Goal: Task Accomplishment & Management: Complete application form

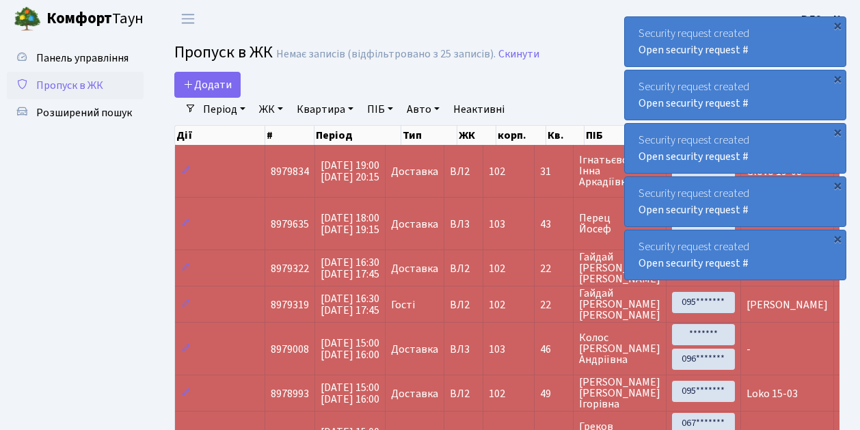
select select "25"
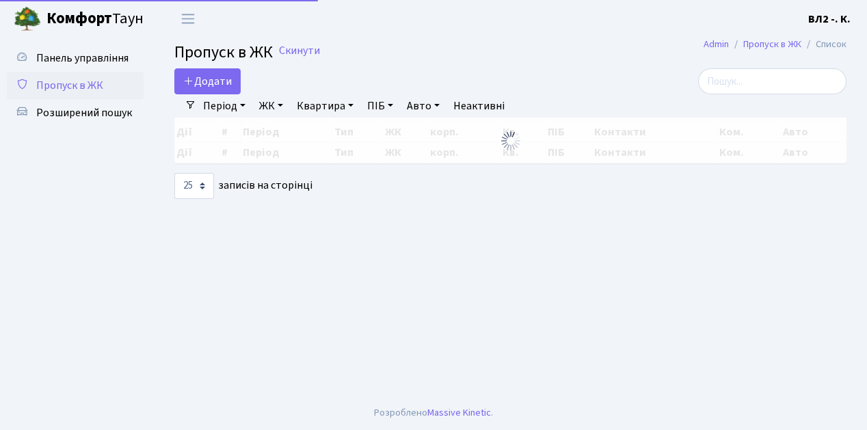
select select "25"
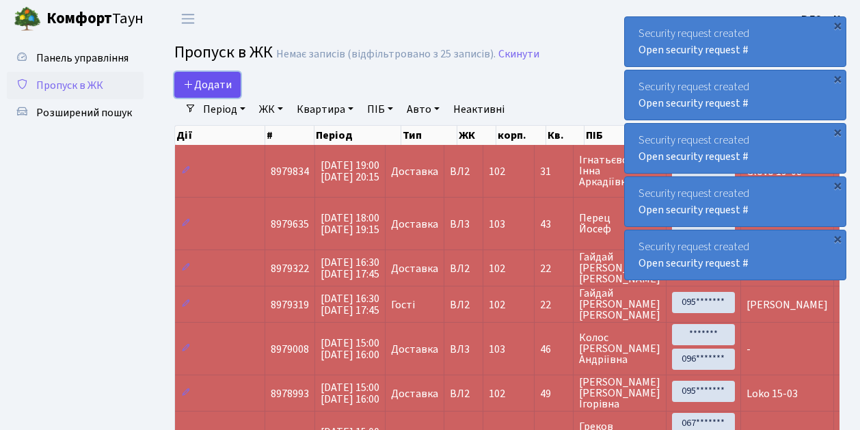
click at [232, 93] on link "Додати" at bounding box center [207, 85] width 66 height 26
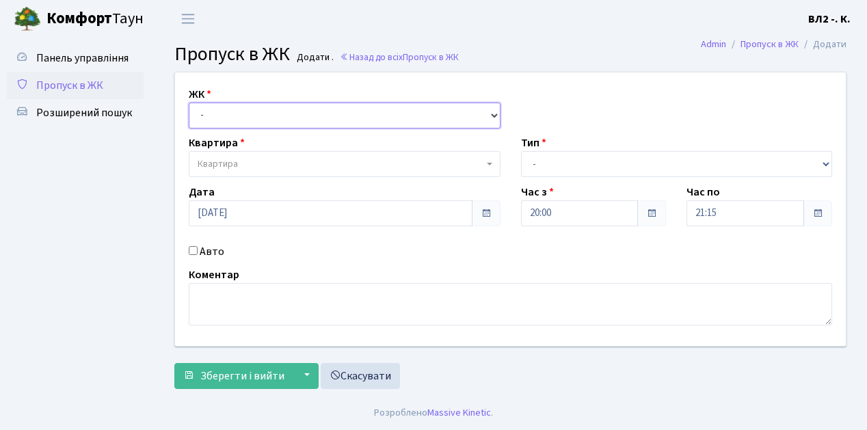
click at [492, 115] on select "- [STREET_ADDRESS][PERSON_NAME]" at bounding box center [345, 116] width 312 height 26
select select "317"
click at [189, 103] on select "- [STREET_ADDRESS][PERSON_NAME]" at bounding box center [345, 116] width 312 height 26
select select
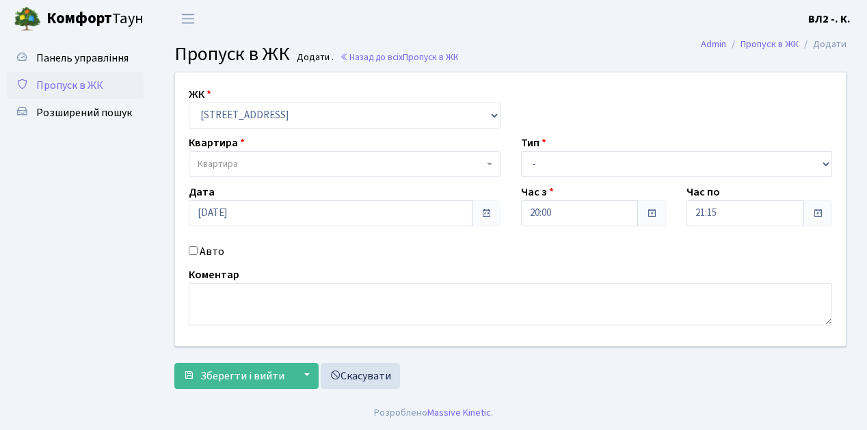
click at [488, 164] on b at bounding box center [489, 164] width 5 height 3
type input "175"
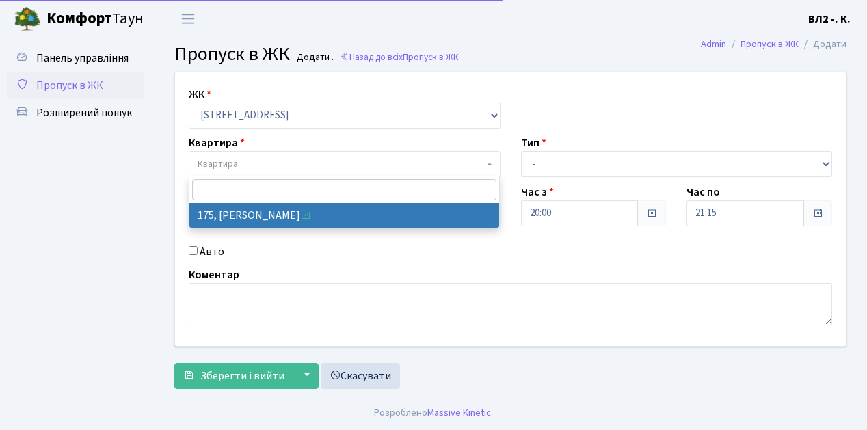
select select "38461"
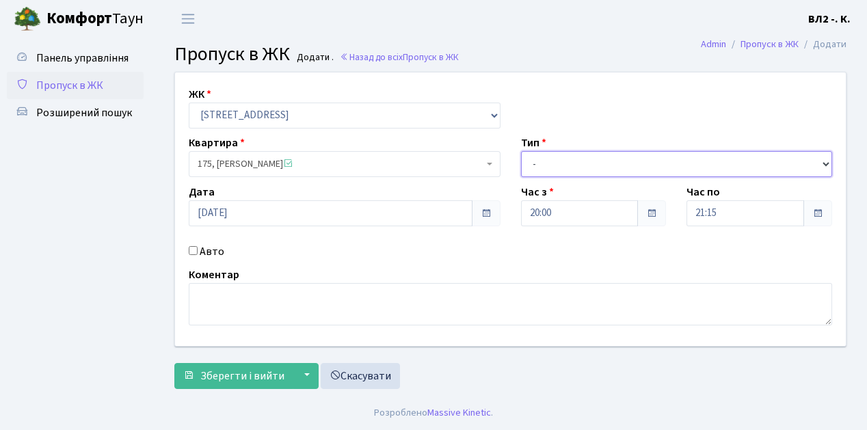
drag, startPoint x: 827, startPoint y: 163, endPoint x: 820, endPoint y: 160, distance: 7.4
click at [827, 163] on select "- Доставка Таксі Гості Сервіс" at bounding box center [677, 164] width 312 height 26
select select "1"
click at [521, 151] on select "- Доставка Таксі Гості Сервіс" at bounding box center [677, 164] width 312 height 26
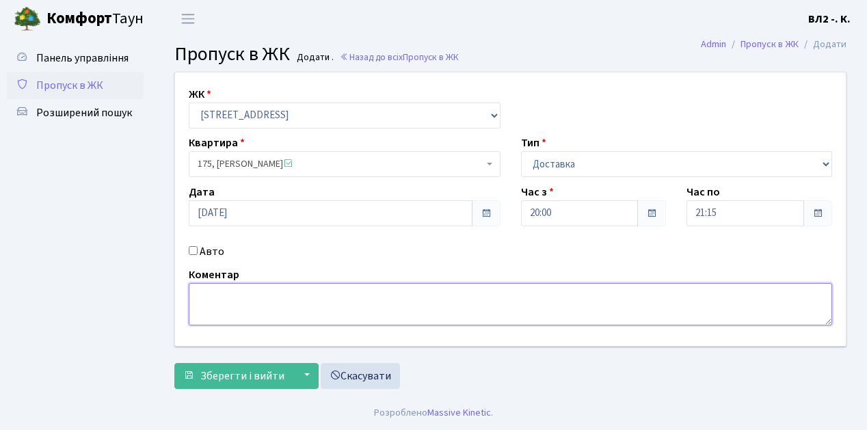
click at [200, 290] on textarea at bounding box center [510, 304] width 643 height 42
type textarea "Loko 20-09"
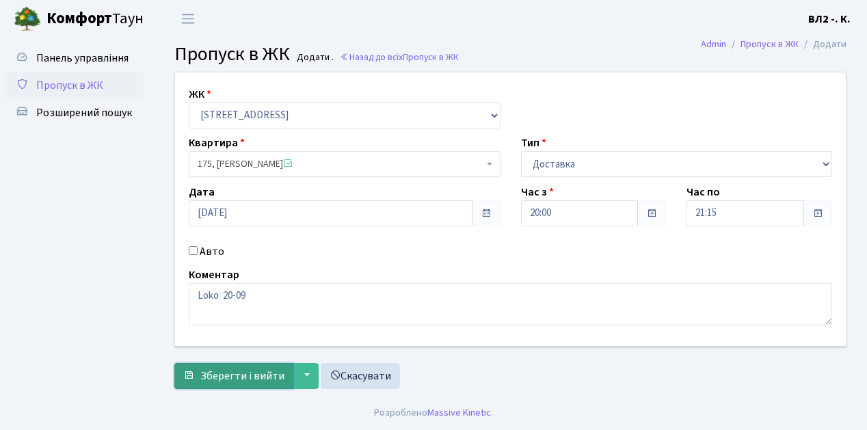
click at [204, 383] on button "Зберегти і вийти" at bounding box center [233, 376] width 119 height 26
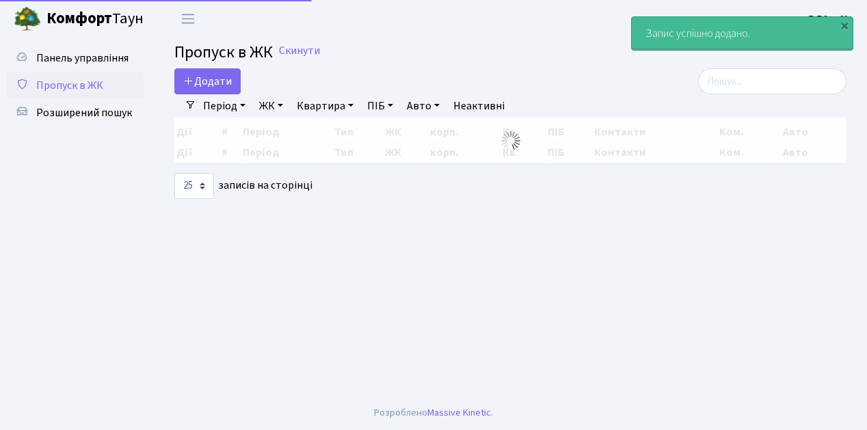
select select "25"
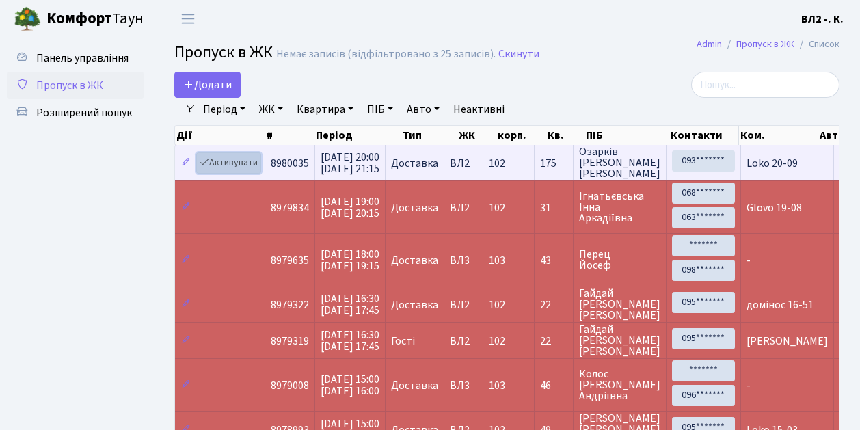
click at [254, 170] on link "Активувати" at bounding box center [228, 162] width 65 height 21
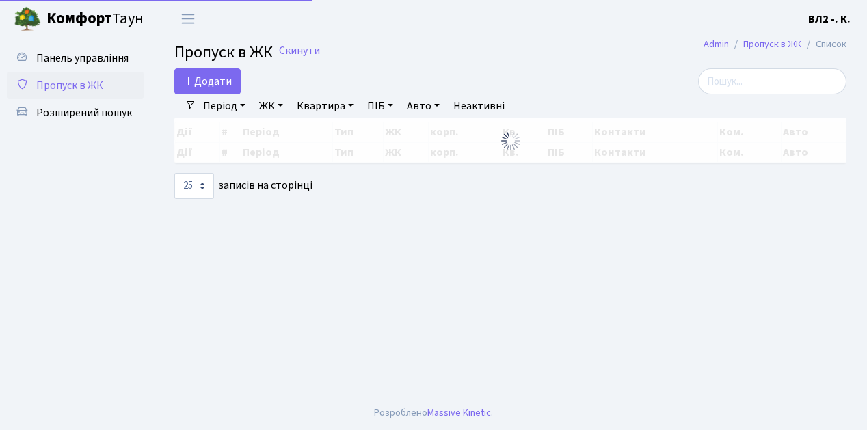
select select "25"
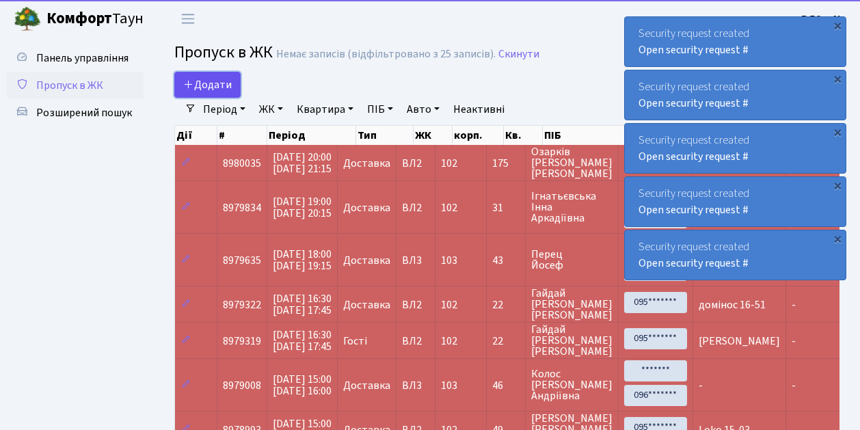
click at [232, 93] on link "Додати" at bounding box center [207, 85] width 66 height 26
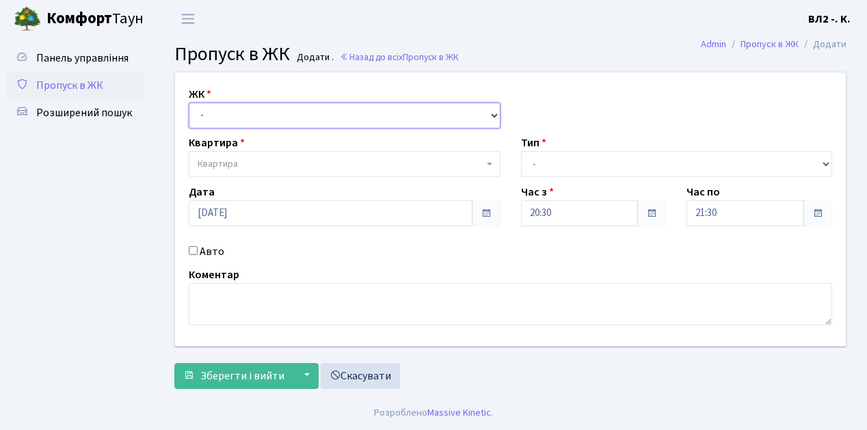
click at [491, 113] on select "- [STREET_ADDRESS][PERSON_NAME]" at bounding box center [345, 116] width 312 height 26
select select "317"
click at [189, 103] on select "- [STREET_ADDRESS][PERSON_NAME]" at bounding box center [345, 116] width 312 height 26
select select
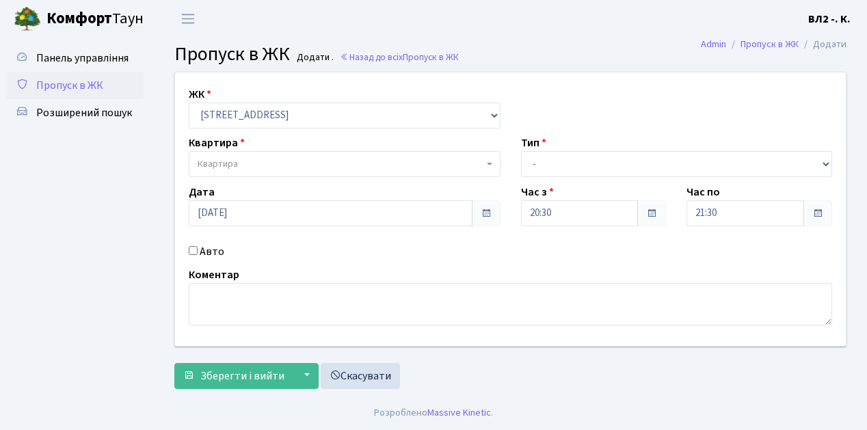
click at [490, 163] on b at bounding box center [489, 164] width 5 height 3
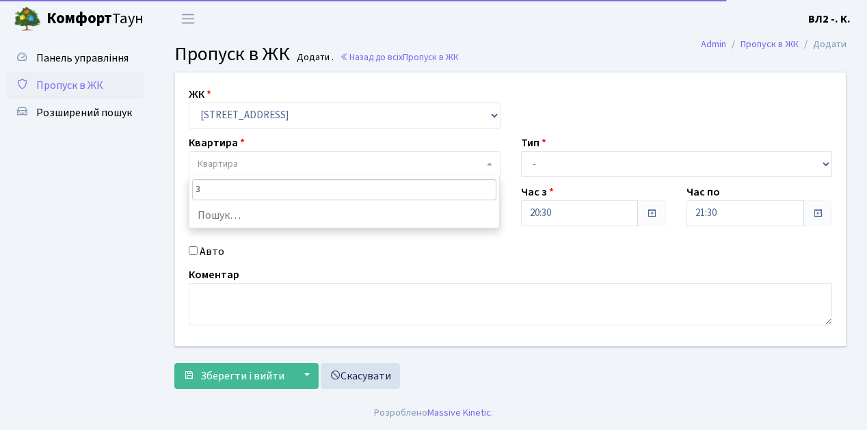
type input "31"
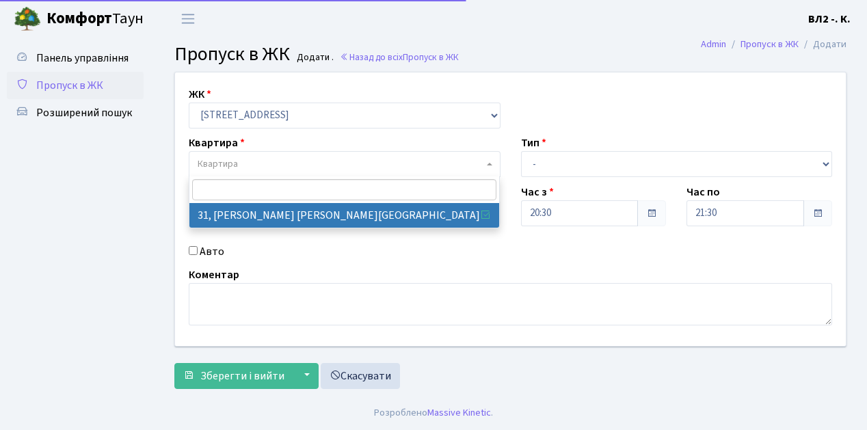
select select "38032"
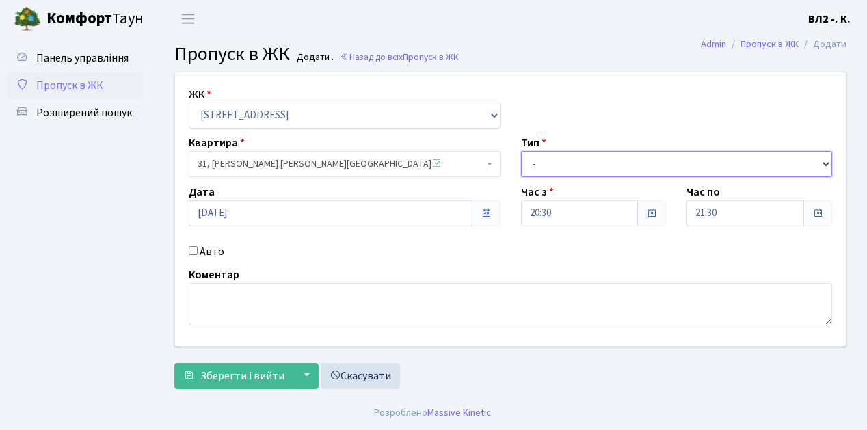
drag, startPoint x: 826, startPoint y: 162, endPoint x: 817, endPoint y: 159, distance: 9.5
click at [825, 161] on select "- Доставка Таксі Гості Сервіс" at bounding box center [677, 164] width 312 height 26
select select "1"
click at [521, 151] on select "- Доставка Таксі Гості Сервіс" at bounding box center [677, 164] width 312 height 26
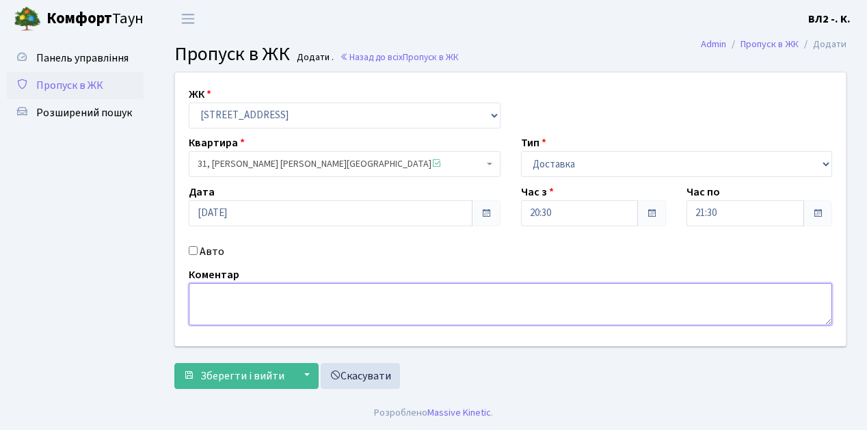
click at [206, 293] on textarea at bounding box center [510, 304] width 643 height 42
type textarea "Glovo 20-34"
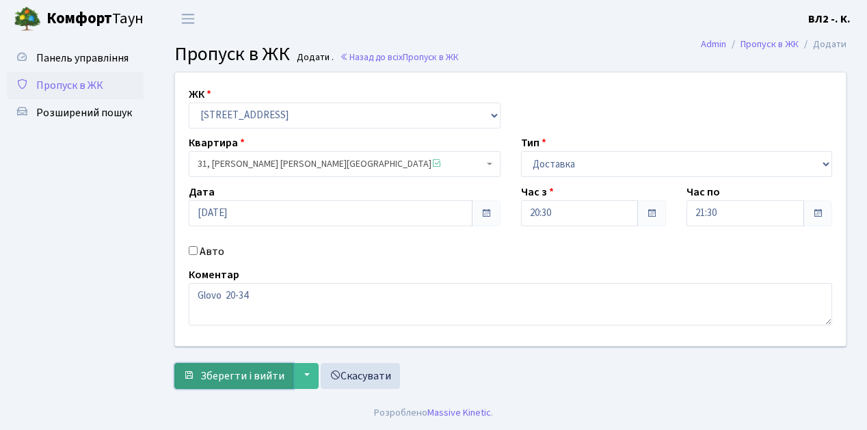
click at [210, 381] on span "Зберегти і вийти" at bounding box center [242, 375] width 84 height 15
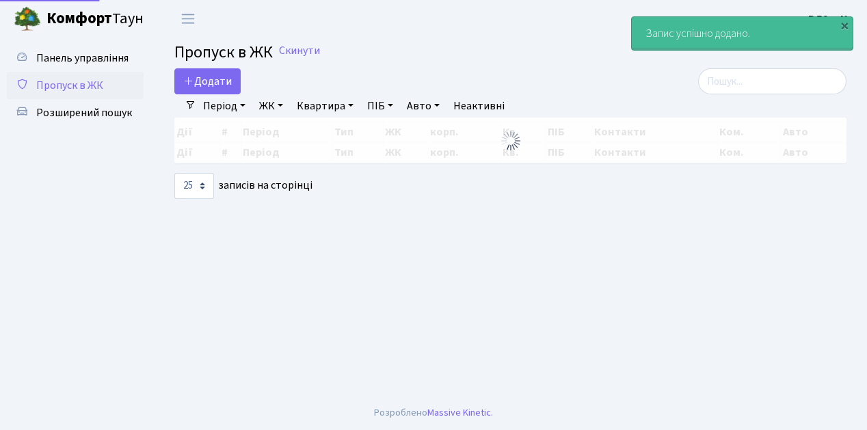
select select "25"
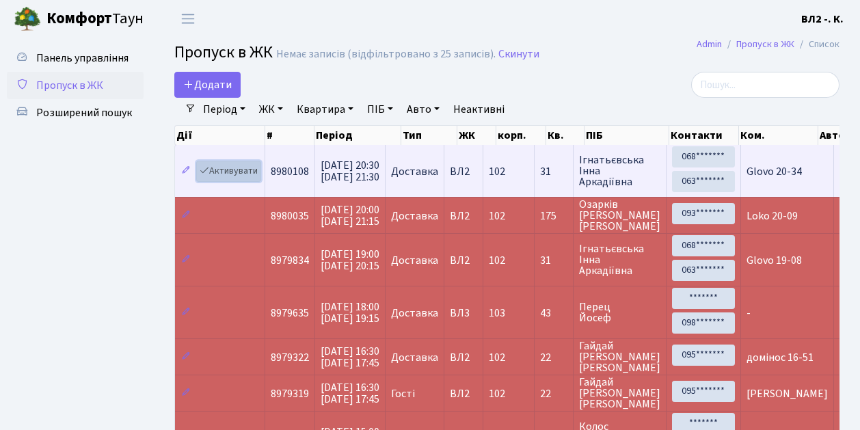
click at [256, 178] on link "Активувати" at bounding box center [228, 171] width 65 height 21
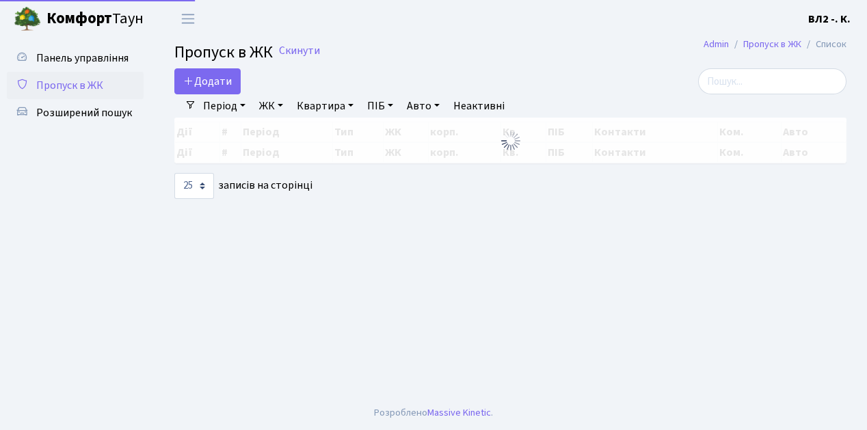
select select "25"
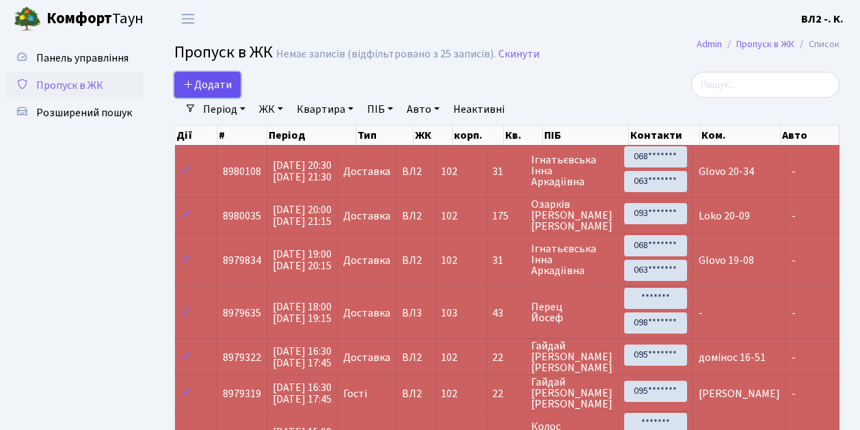
click at [232, 92] on link "Додати" at bounding box center [207, 85] width 66 height 26
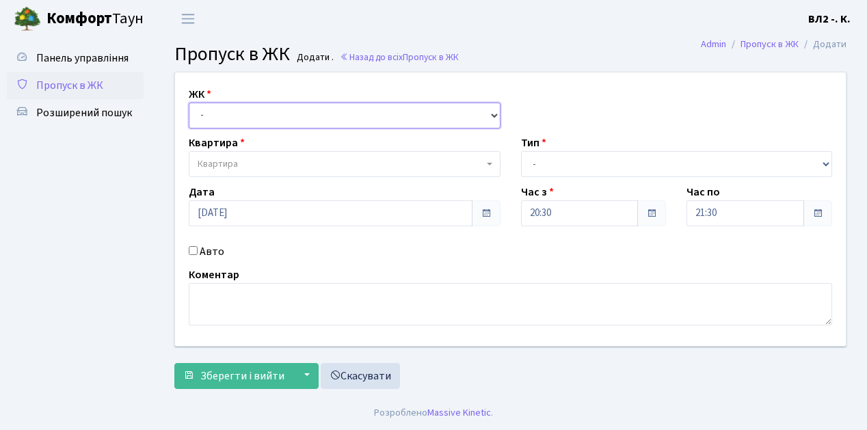
click at [492, 113] on select "- ВЛ1, Ужгородський пров., 4/1 ВЛ2, Голосіївський просп., 76 ВЛ3, пр.Голосіївсь…" at bounding box center [345, 116] width 312 height 26
select select "317"
click at [189, 103] on select "- ВЛ1, Ужгородський пров., 4/1 ВЛ2, Голосіївський просп., 76 ВЛ3, пр.Голосіївсь…" at bounding box center [345, 116] width 312 height 26
select select
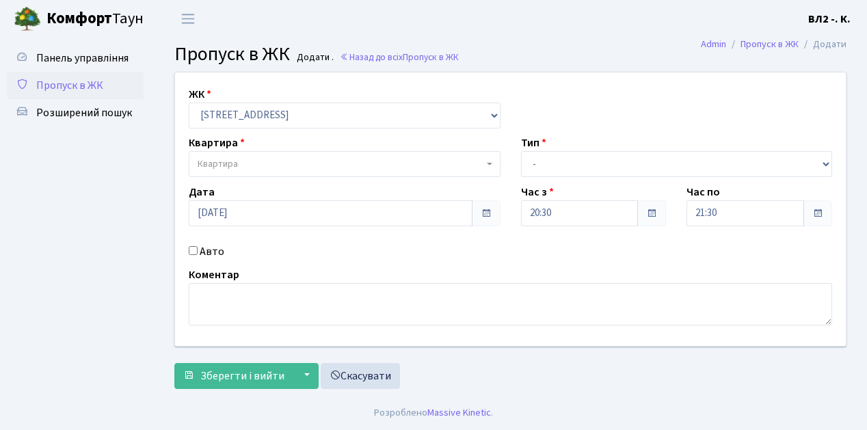
click at [483, 164] on span "Квартира" at bounding box center [341, 164] width 286 height 14
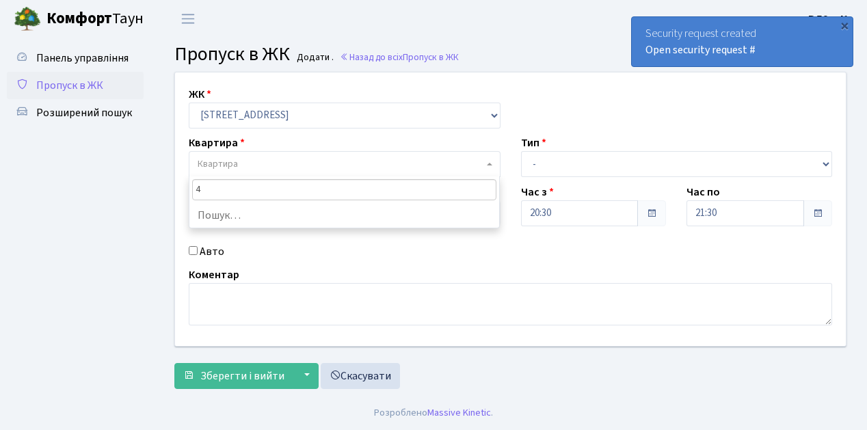
type input "49"
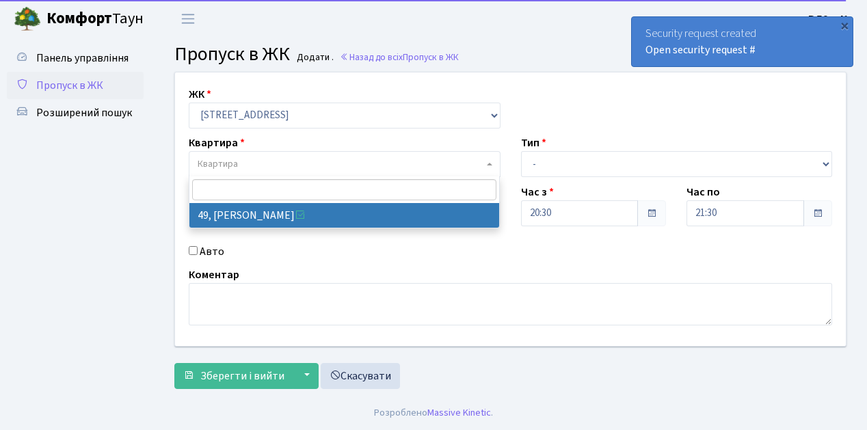
select select "38086"
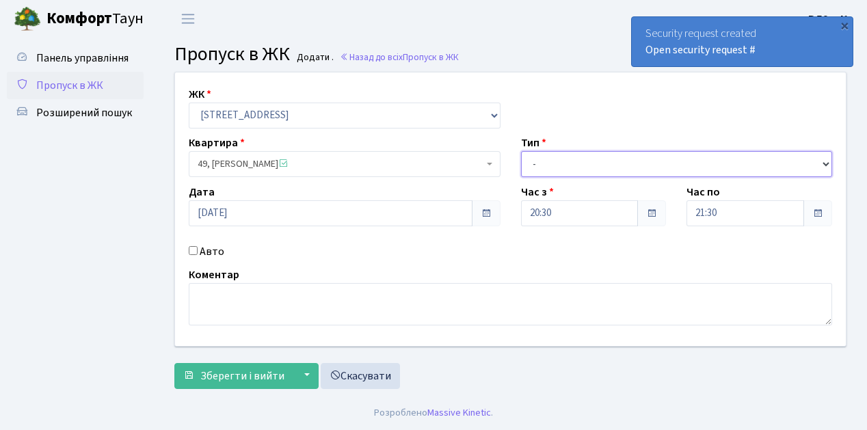
click at [824, 161] on select "- Доставка Таксі Гості Сервіс" at bounding box center [677, 164] width 312 height 26
select select "1"
click at [521, 151] on select "- Доставка Таксі Гості Сервіс" at bounding box center [677, 164] width 312 height 26
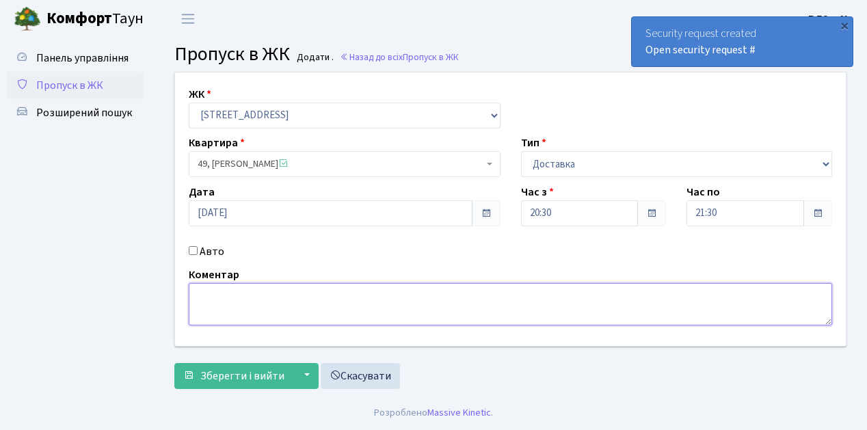
click at [206, 295] on textarea at bounding box center [510, 304] width 643 height 42
type textarea "Loko 20-37"
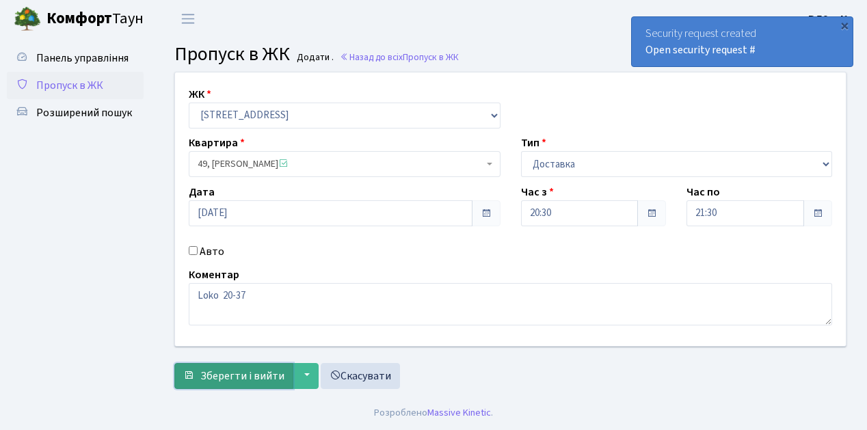
click at [221, 376] on span "Зберегти і вийти" at bounding box center [242, 375] width 84 height 15
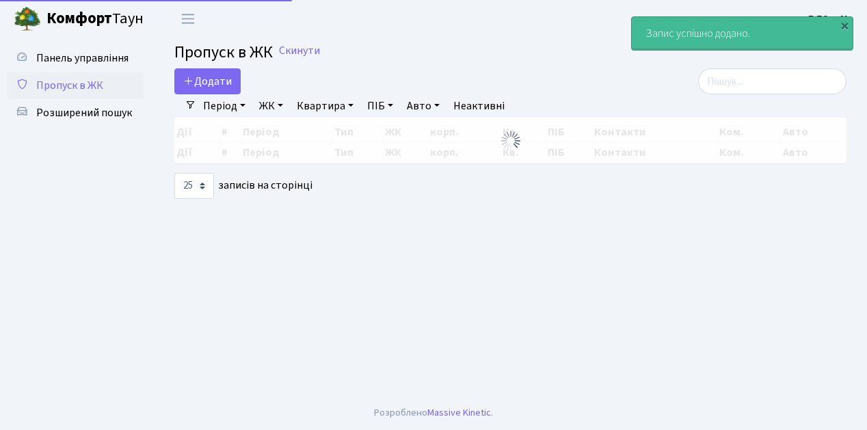
select select "25"
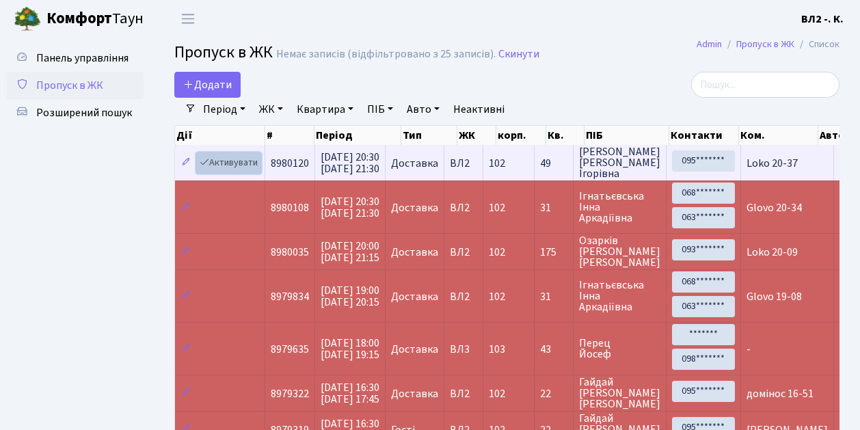
click at [257, 170] on link "Активувати" at bounding box center [228, 162] width 65 height 21
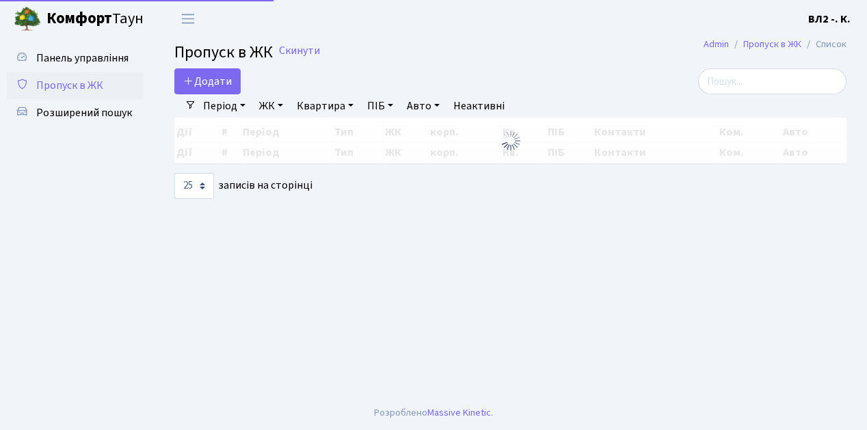
select select "25"
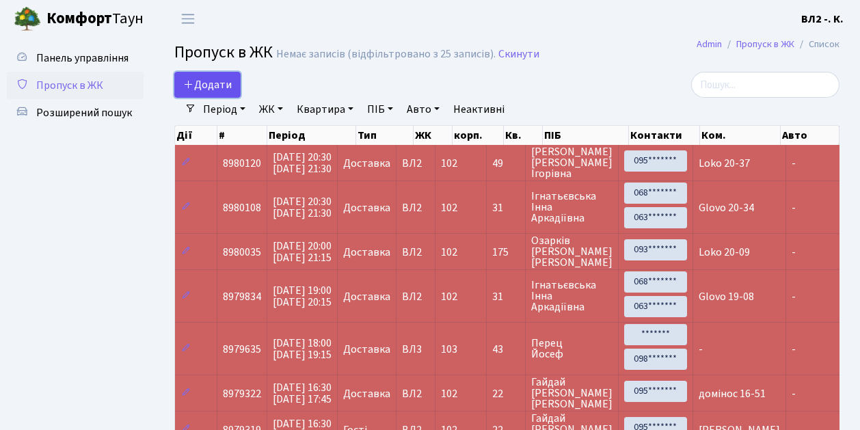
click at [234, 94] on link "Додати" at bounding box center [207, 85] width 66 height 26
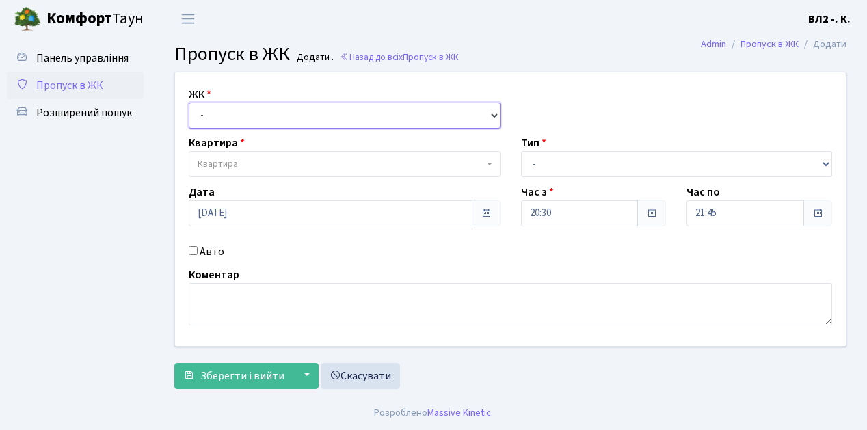
click at [492, 114] on select "- ВЛ1, Ужгородський пров., 4/1 ВЛ2, Голосіївський просп., 76 ВЛ3, пр.Голосіївсь…" at bounding box center [345, 116] width 312 height 26
select select "317"
click at [189, 103] on select "- ВЛ1, Ужгородський пров., 4/1 ВЛ2, Голосіївський просп., 76 ВЛ3, пр.Голосіївсь…" at bounding box center [345, 116] width 312 height 26
select select
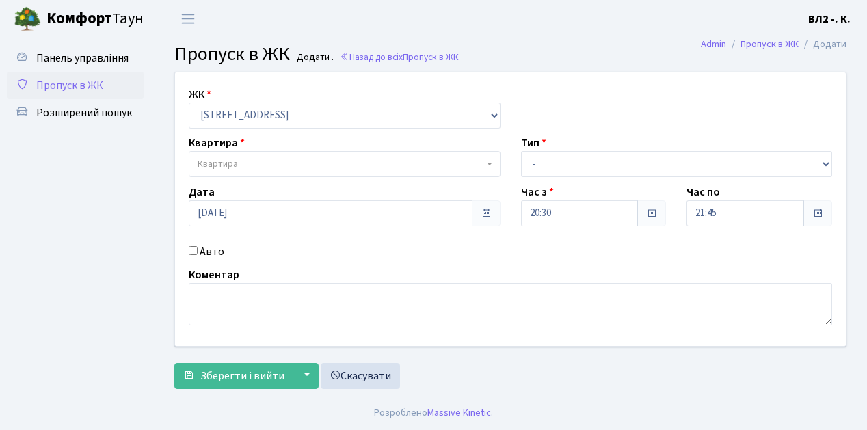
click at [484, 161] on span "Квартира" at bounding box center [345, 164] width 312 height 26
type input "188"
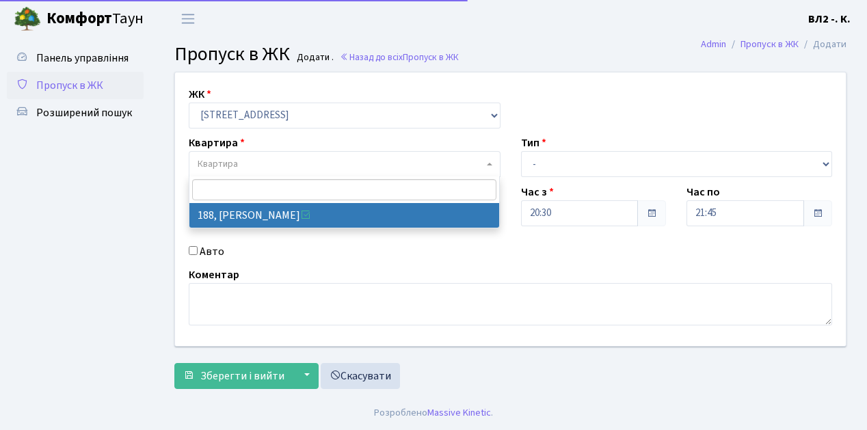
select select "40000"
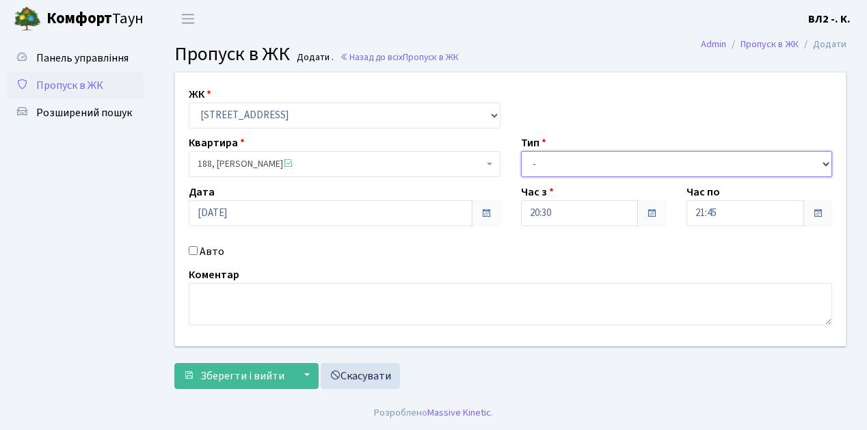
click at [826, 163] on select "- Доставка Таксі Гості Сервіс" at bounding box center [677, 164] width 312 height 26
select select "1"
click at [521, 151] on select "- Доставка Таксі Гості Сервіс" at bounding box center [677, 164] width 312 height 26
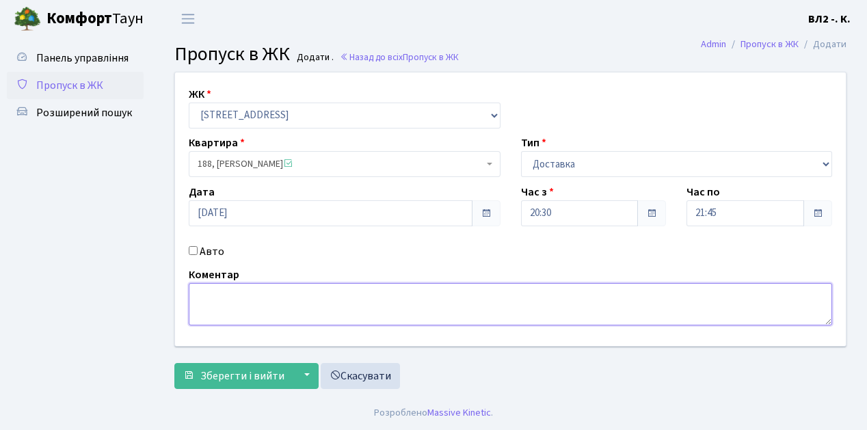
click at [200, 293] on textarea at bounding box center [510, 304] width 643 height 42
type textarea "Loko 20-38"
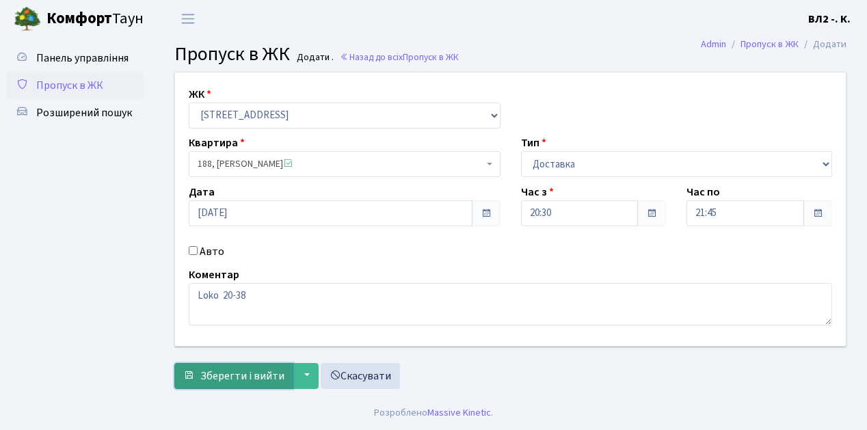
click at [226, 377] on span "Зберегти і вийти" at bounding box center [242, 375] width 84 height 15
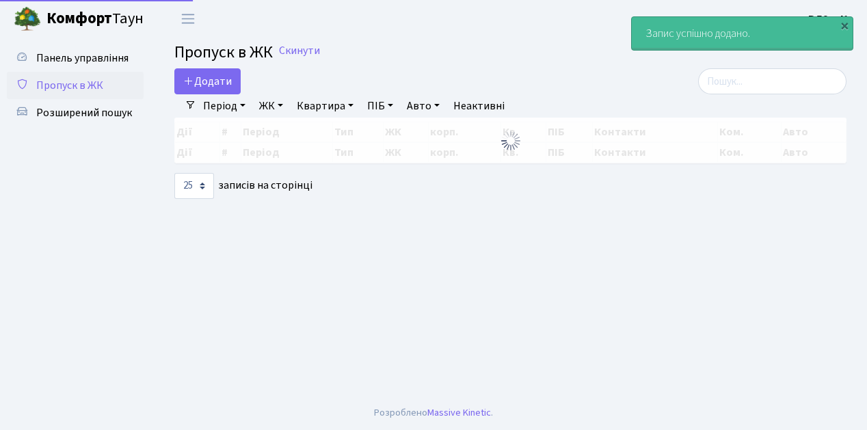
select select "25"
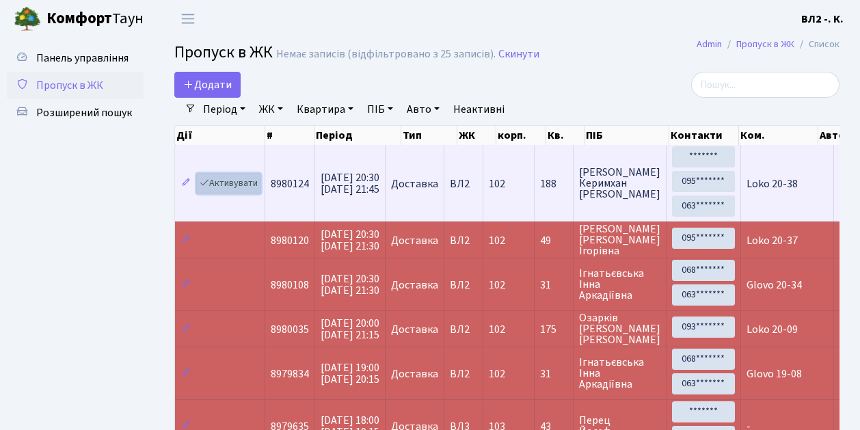
click at [256, 190] on link "Активувати" at bounding box center [228, 183] width 65 height 21
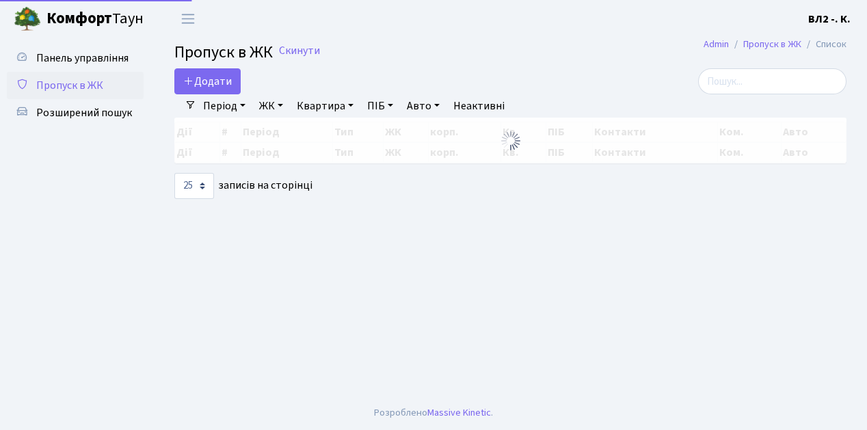
select select "25"
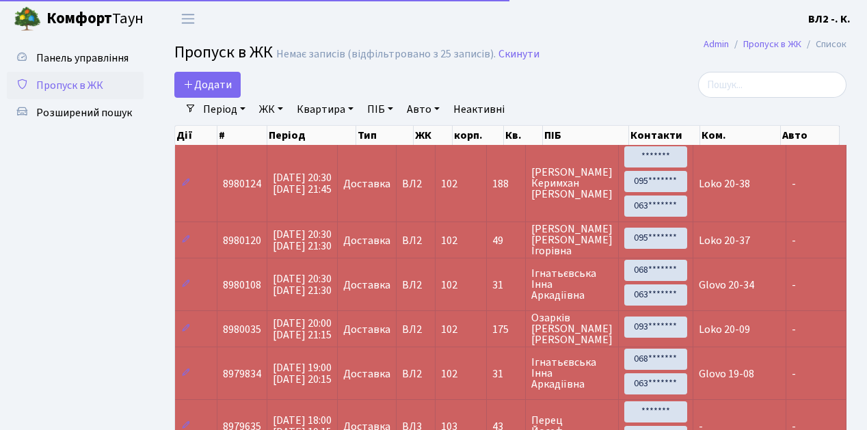
select select "25"
